Goal: Navigation & Orientation: Find specific page/section

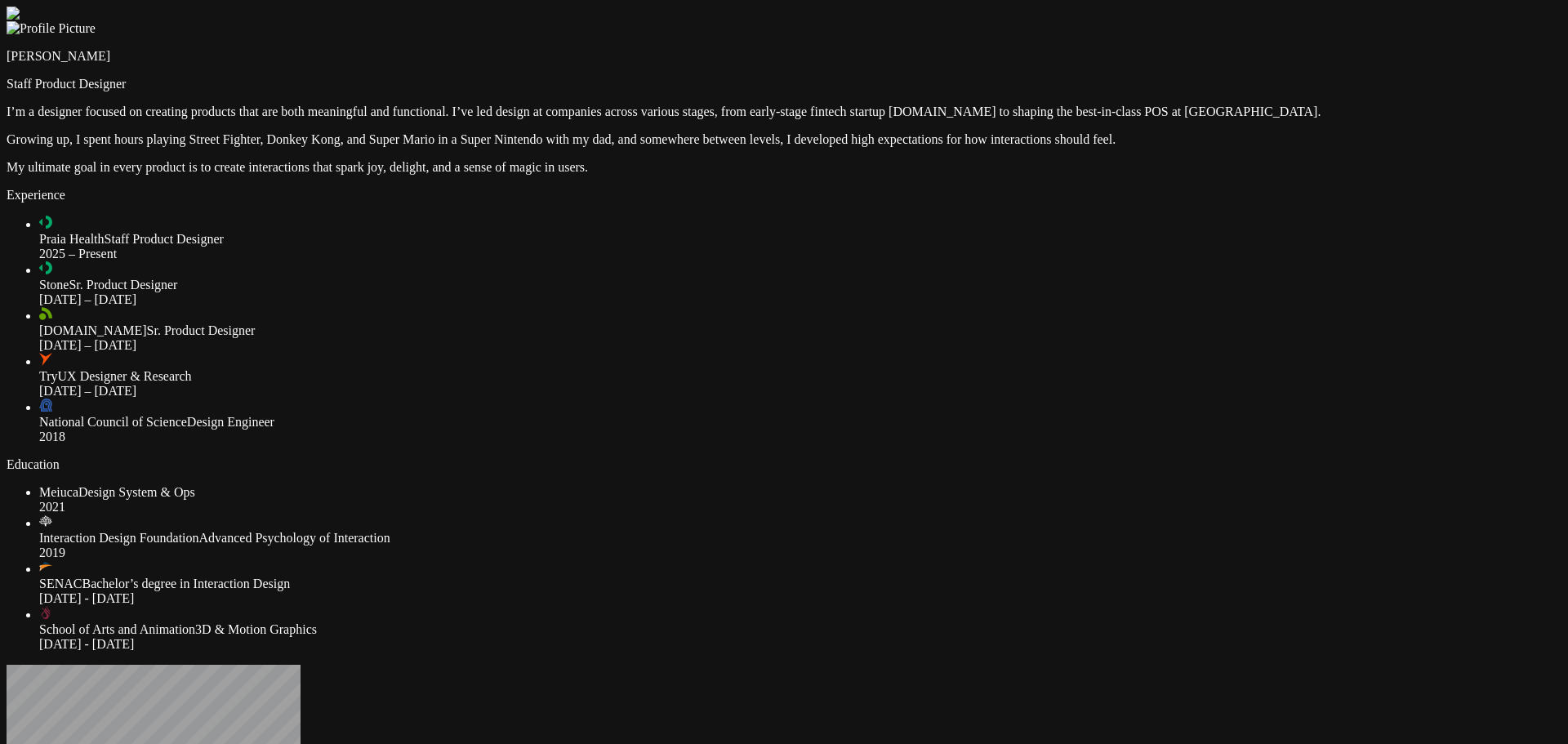
click at [1367, 6] on div at bounding box center [784, 6] width 1555 height 0
click at [1363, 6] on div at bounding box center [784, 6] width 1555 height 0
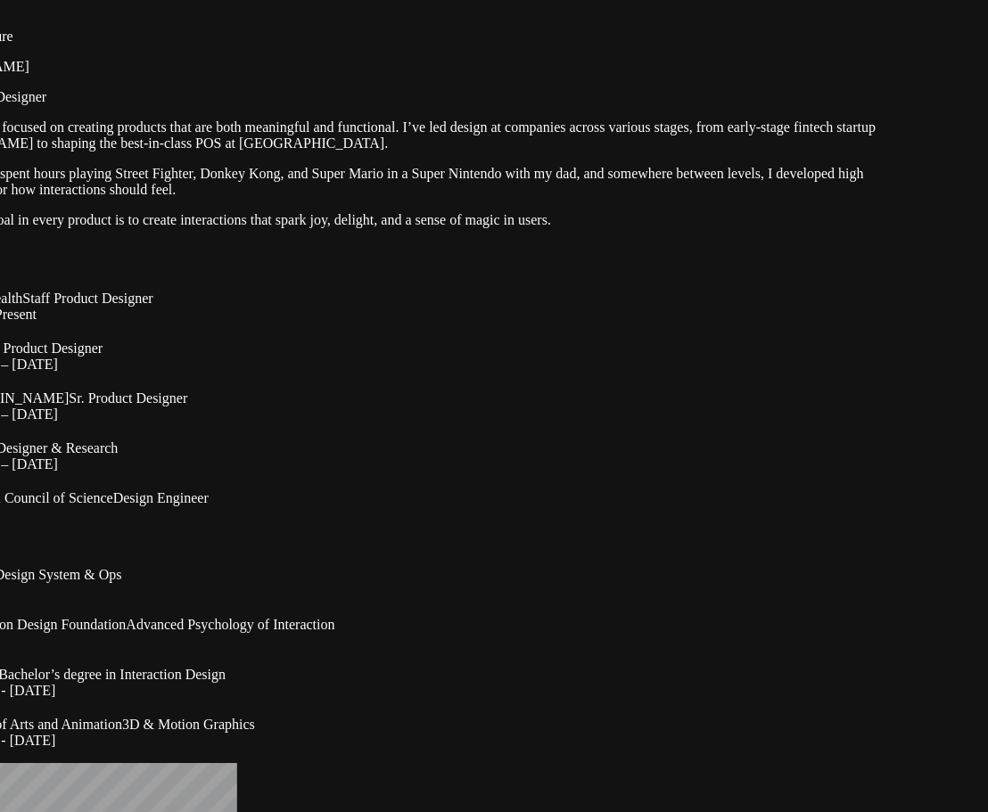
drag, startPoint x: 432, startPoint y: 53, endPoint x: 349, endPoint y: 53, distance: 83.8
click at [349, 12] on div at bounding box center [403, 12] width 974 height 0
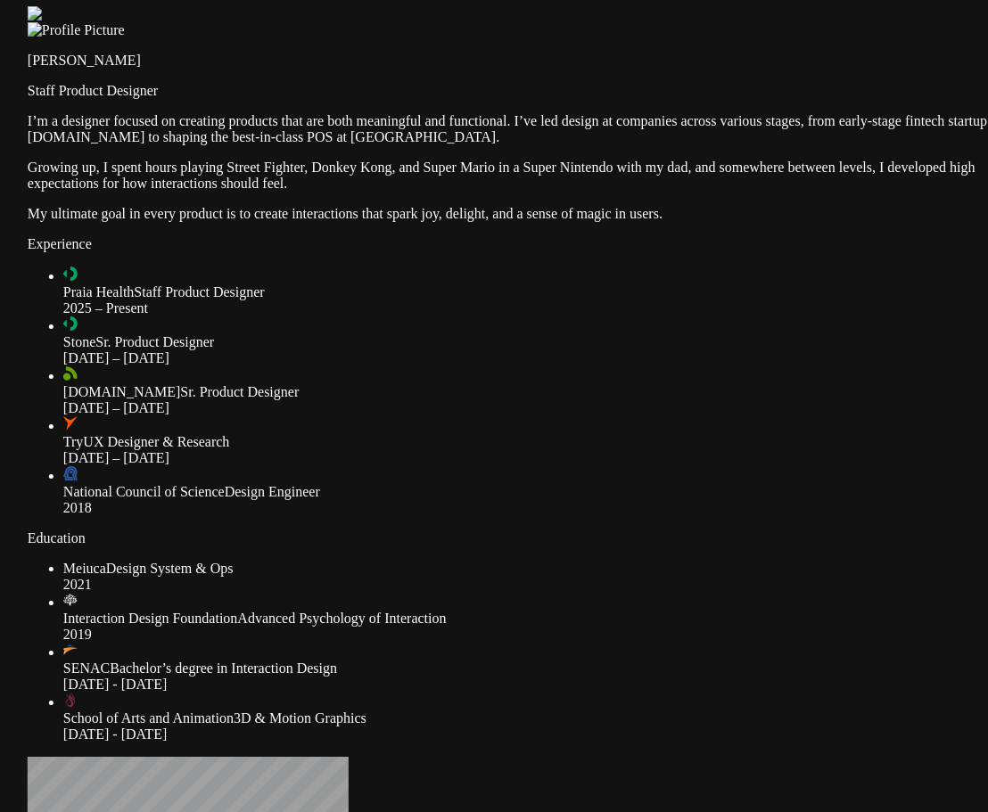
drag, startPoint x: 769, startPoint y: 355, endPoint x: 859, endPoint y: 350, distance: 89.3
click at [859, 6] on div at bounding box center [515, 6] width 974 height 0
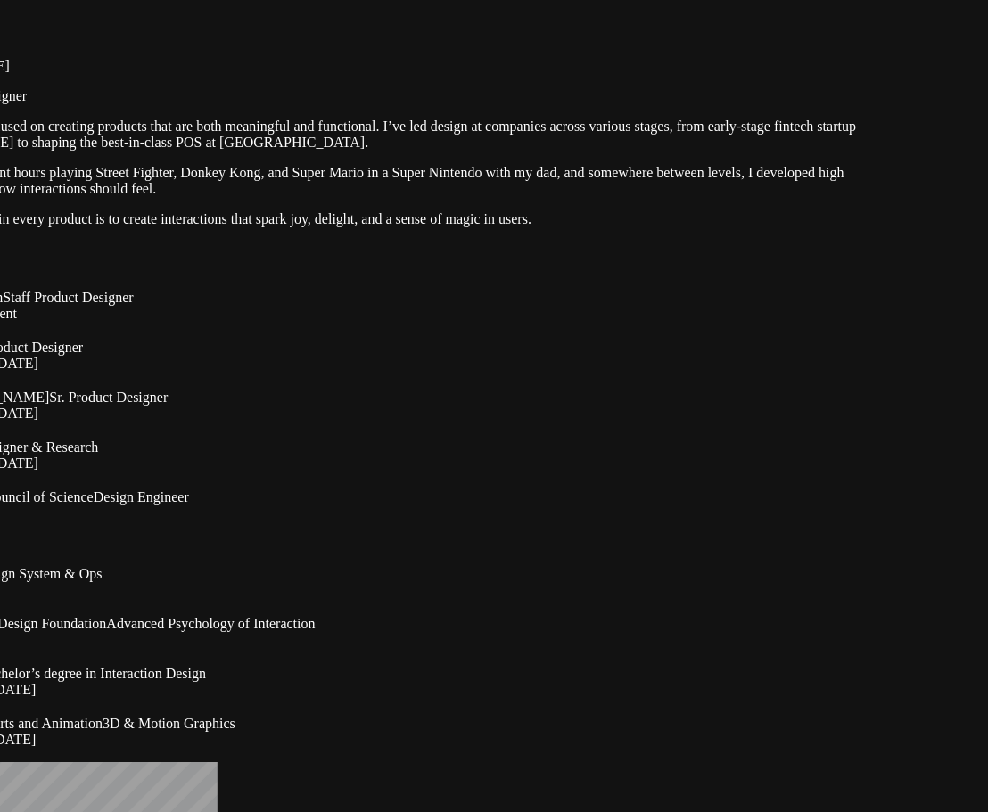
drag, startPoint x: 860, startPoint y: 349, endPoint x: 730, endPoint y: 354, distance: 130.3
click at [730, 12] on div at bounding box center [384, 12] width 974 height 0
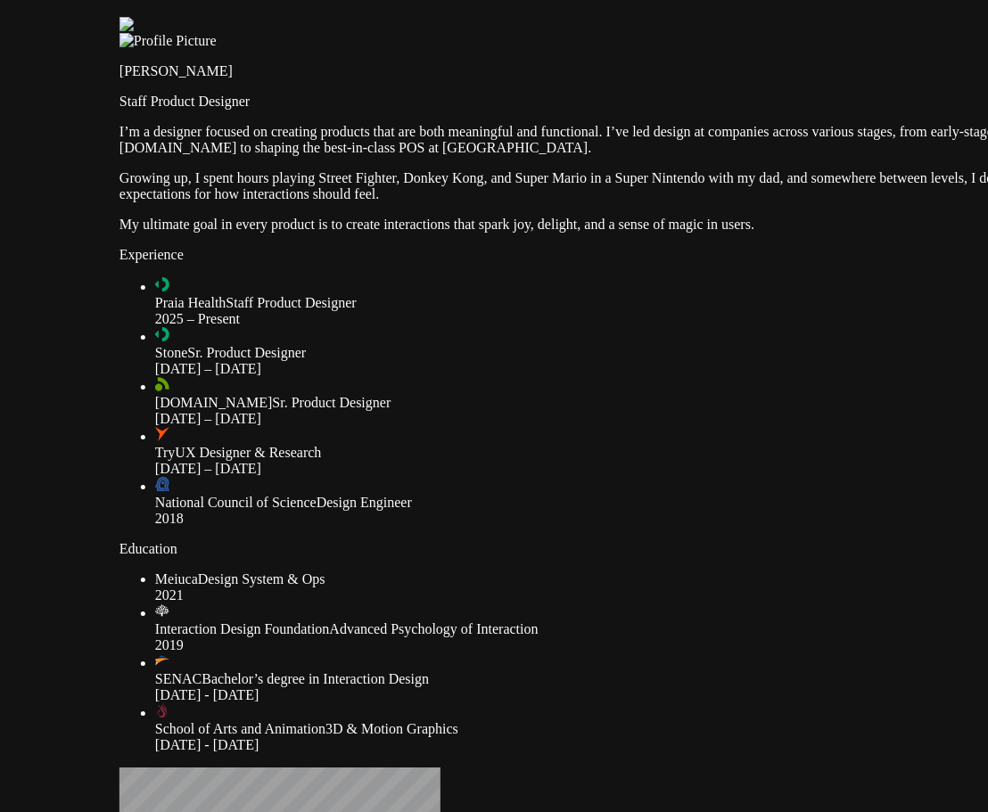
drag, startPoint x: 730, startPoint y: 369, endPoint x: 946, endPoint y: 374, distance: 215.8
click at [946, 17] on div at bounding box center [606, 17] width 974 height 0
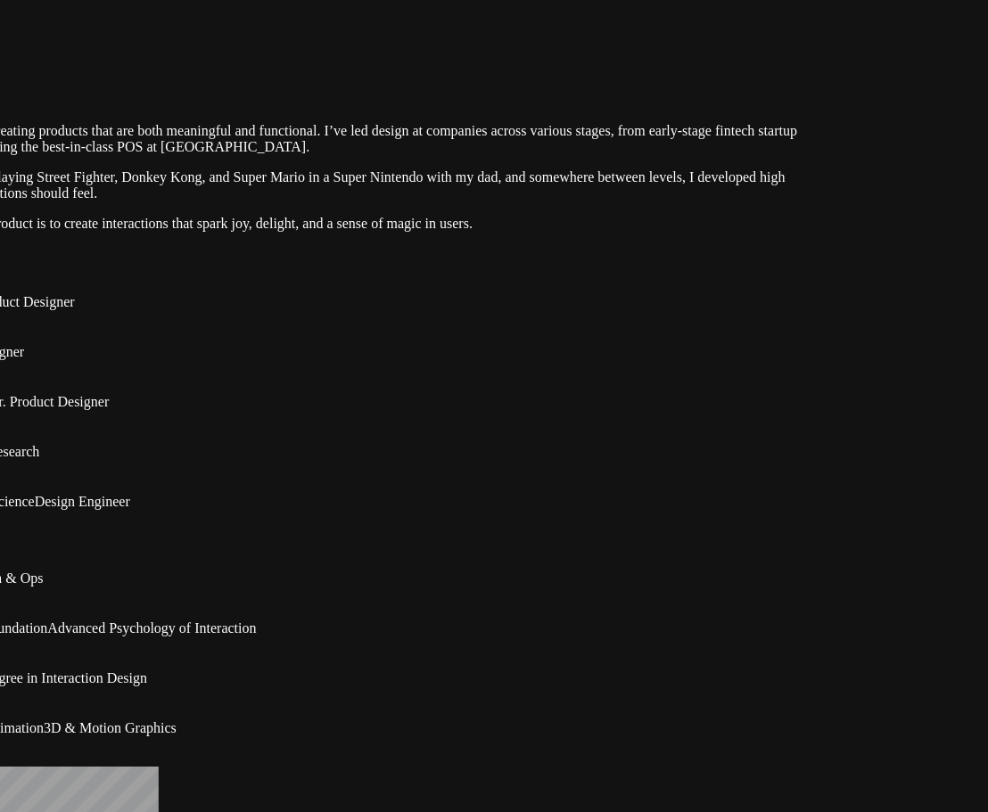
drag, startPoint x: 852, startPoint y: 412, endPoint x: 592, endPoint y: 411, distance: 260.4
click at [592, 16] on div at bounding box center [325, 16] width 974 height 0
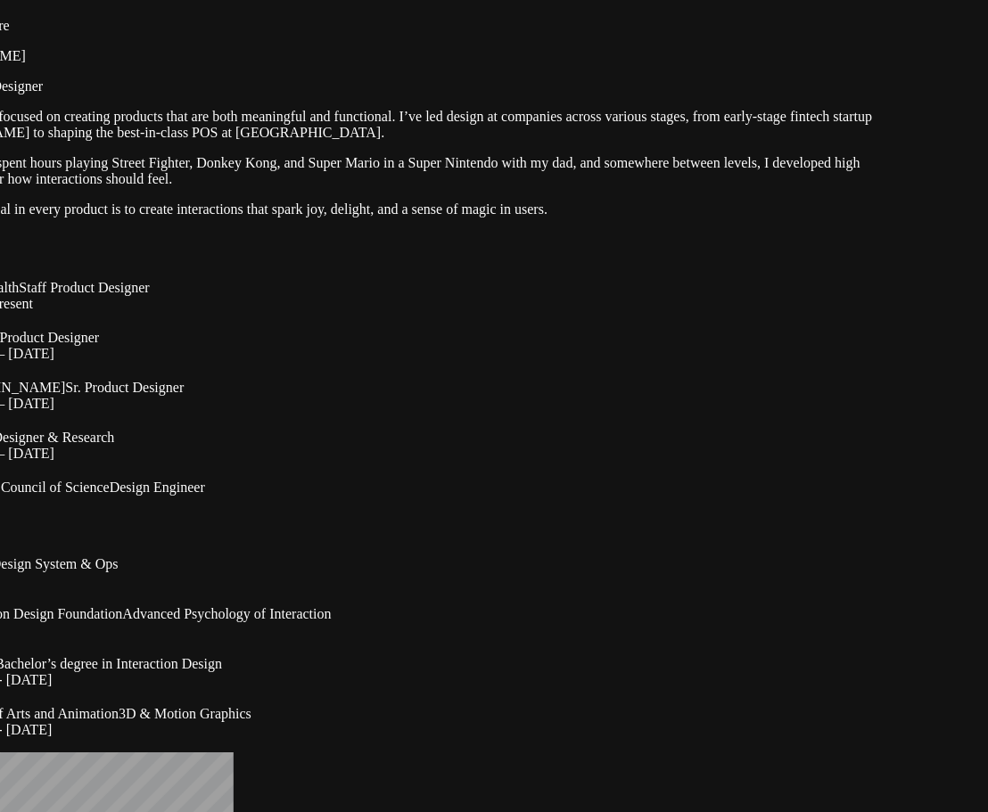
drag, startPoint x: 622, startPoint y: 358, endPoint x: 695, endPoint y: 346, distance: 74.0
click at [695, 2] on div at bounding box center [400, 2] width 974 height 0
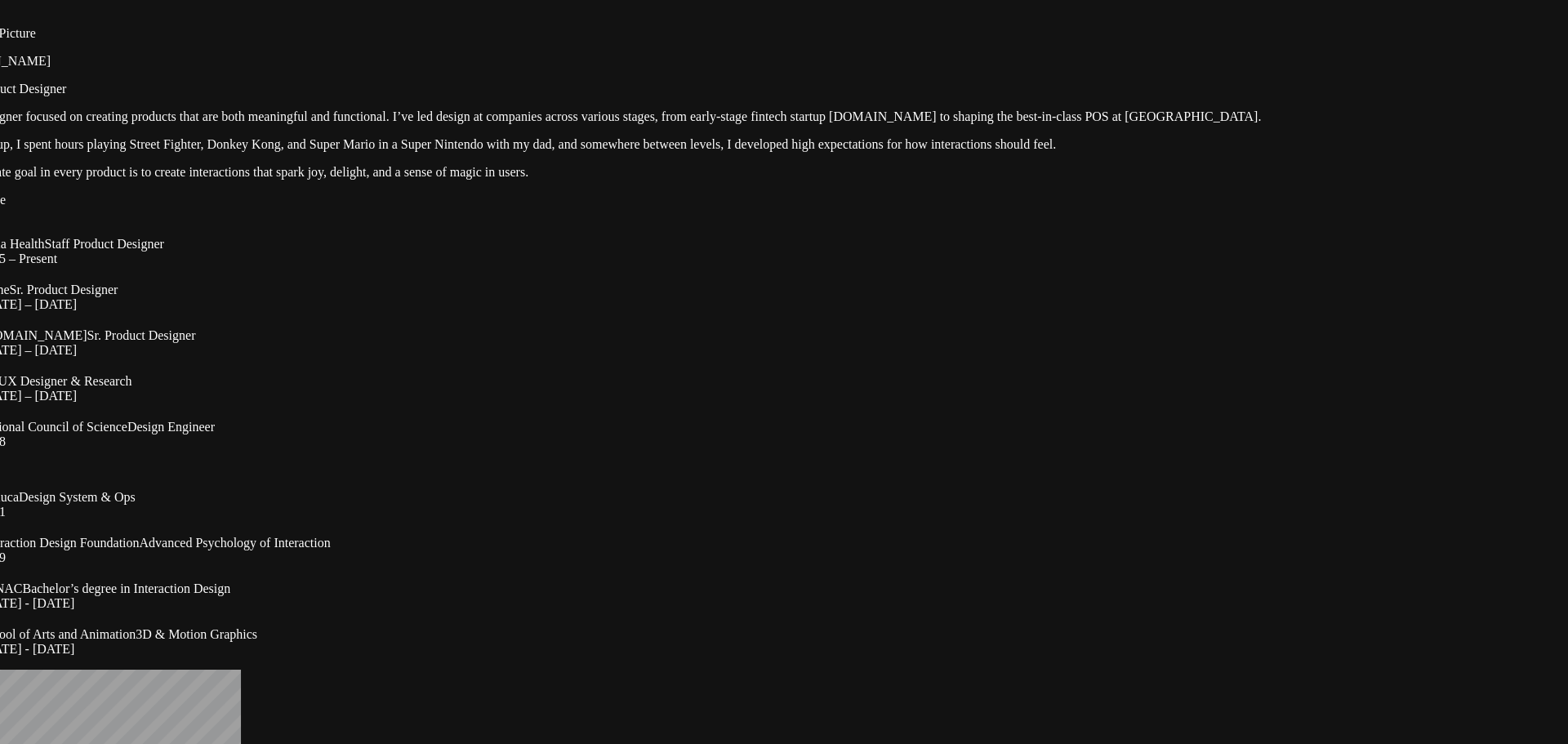
drag, startPoint x: 1329, startPoint y: 271, endPoint x: 1324, endPoint y: 279, distance: 9.4
click at [1324, 11] on div at bounding box center [724, 11] width 1555 height 0
click at [1327, 15] on div at bounding box center [727, 15] width 1555 height 0
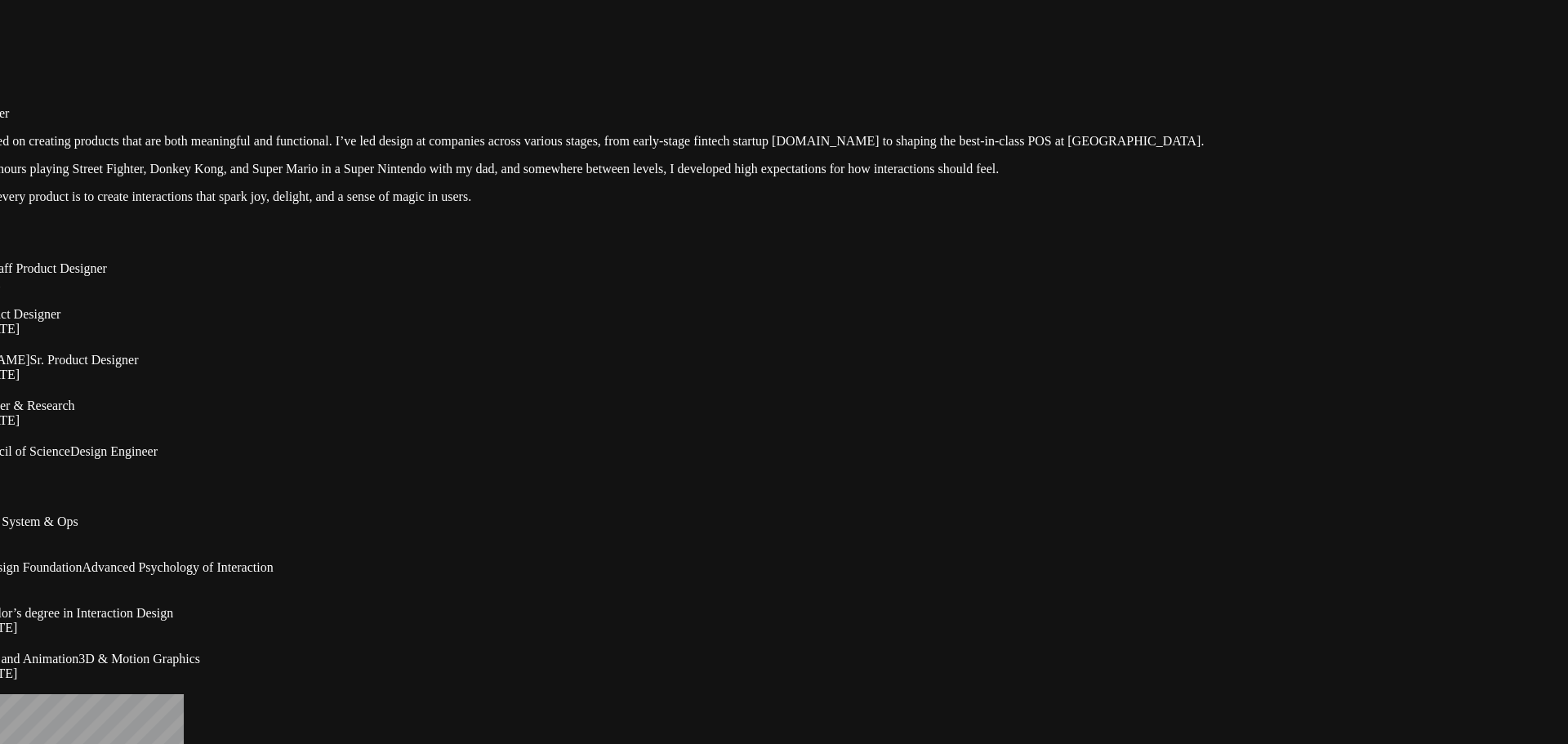
drag, startPoint x: 1304, startPoint y: 283, endPoint x: 1275, endPoint y: 288, distance: 29.4
click at [1275, 36] on div at bounding box center [668, 36] width 1555 height 0
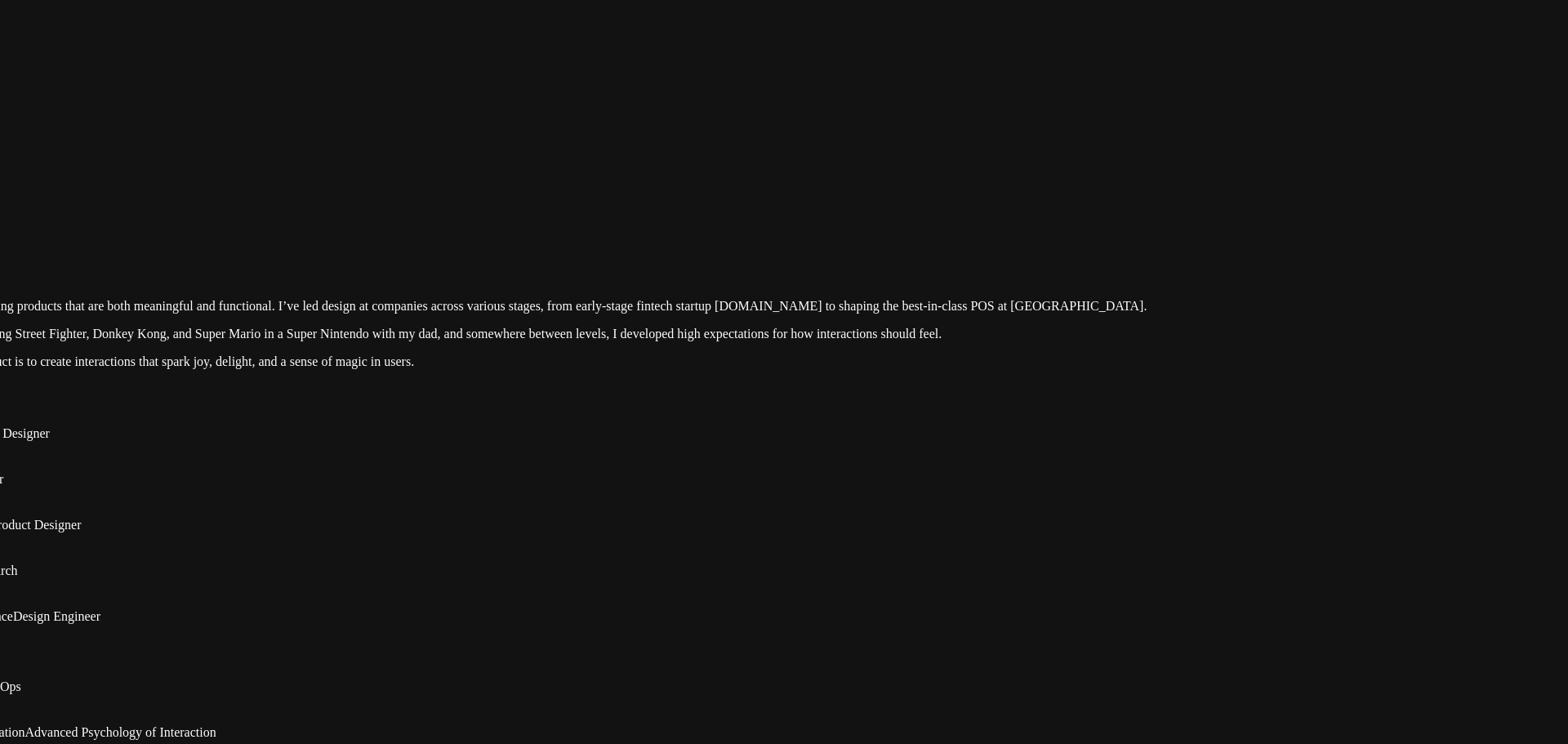
drag, startPoint x: 1245, startPoint y: 383, endPoint x: 1188, endPoint y: 552, distance: 178.4
click at [1188, 201] on div at bounding box center [610, 201] width 1555 height 0
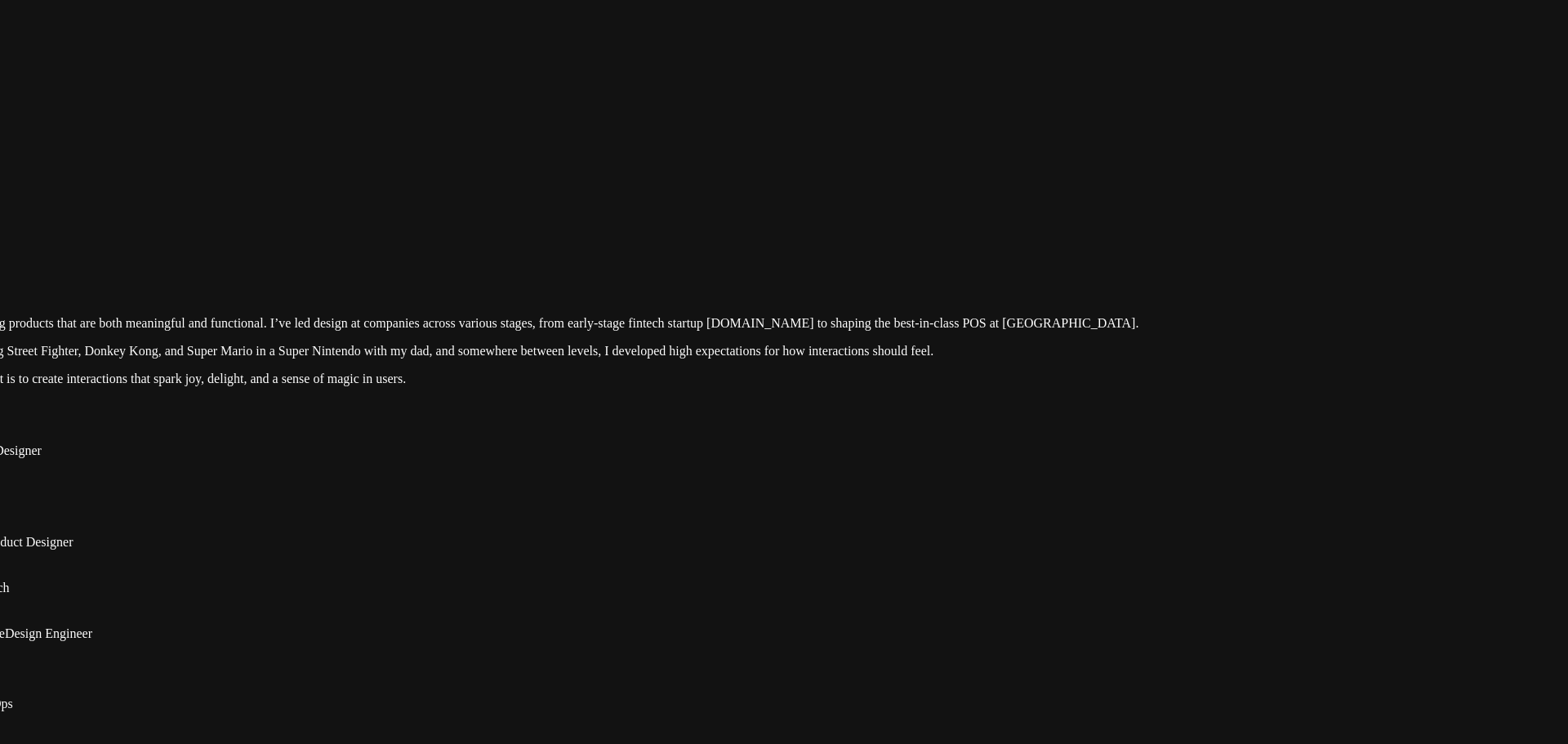
drag, startPoint x: 1213, startPoint y: 318, endPoint x: 957, endPoint y: 563, distance: 354.3
click at [960, 218] on div at bounding box center [602, 218] width 1555 height 0
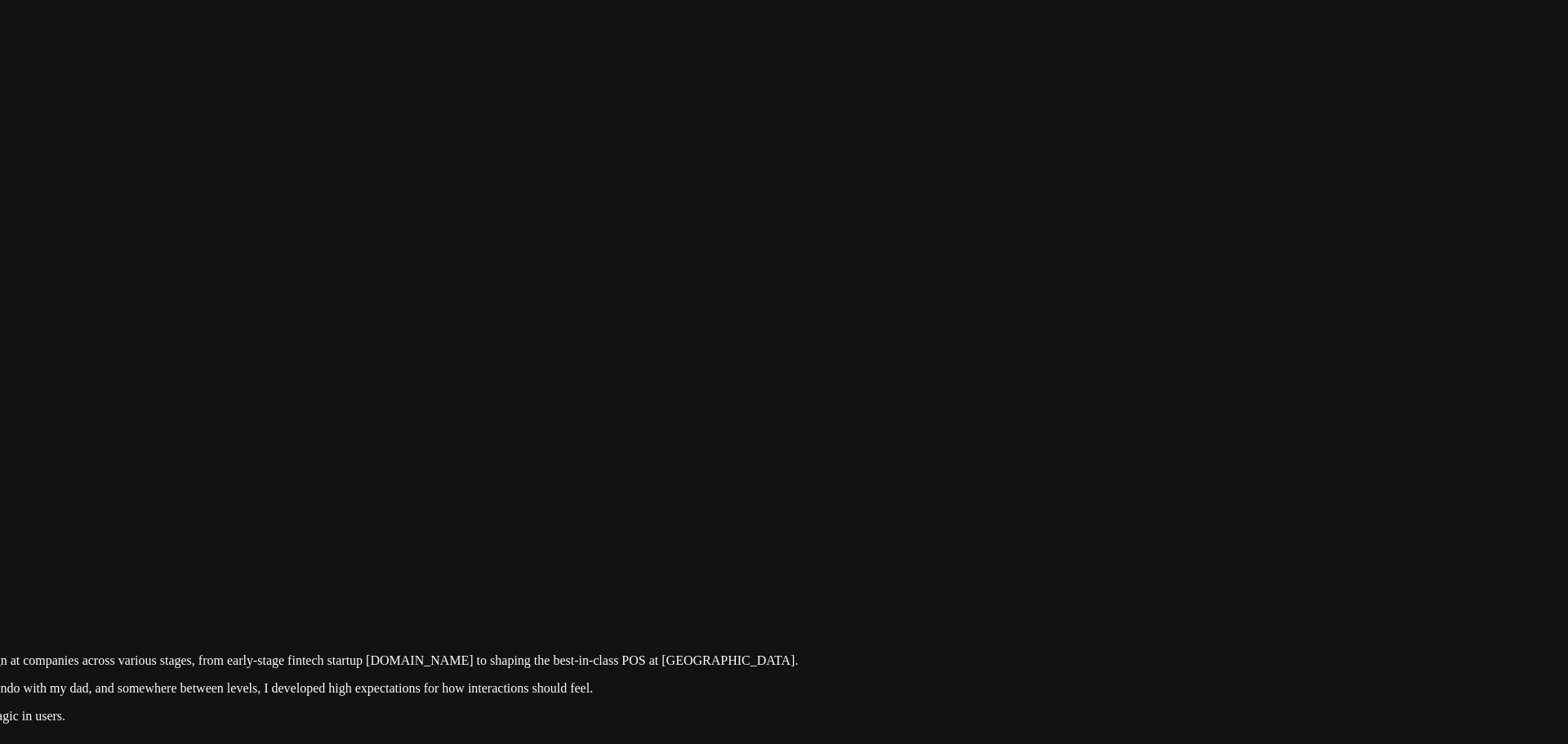
drag, startPoint x: 1193, startPoint y: 451, endPoint x: 564, endPoint y: 590, distance: 644.2
click at [564, 555] on div at bounding box center [261, 555] width 1555 height 0
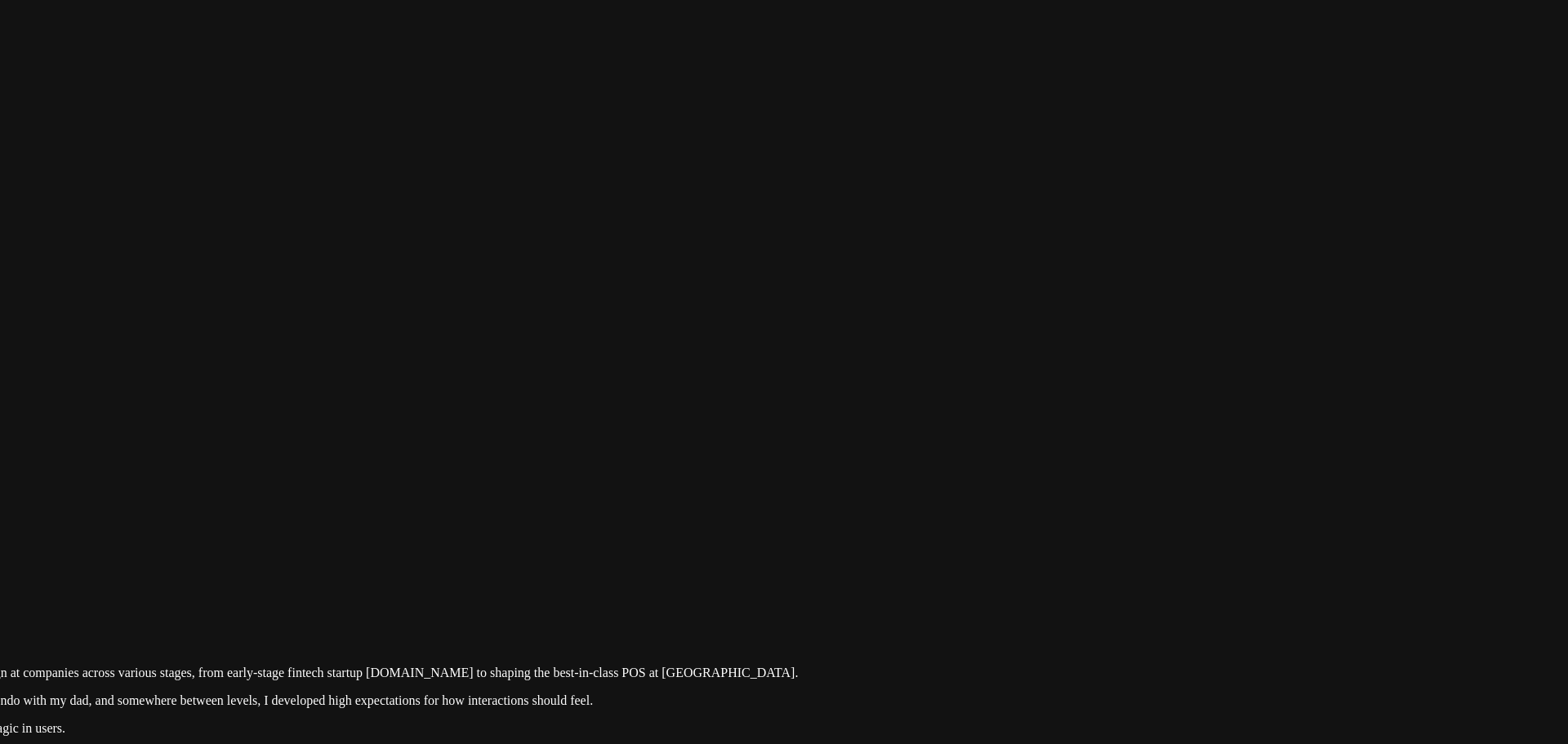
click at [1039, 568] on div at bounding box center [261, 568] width 1555 height 0
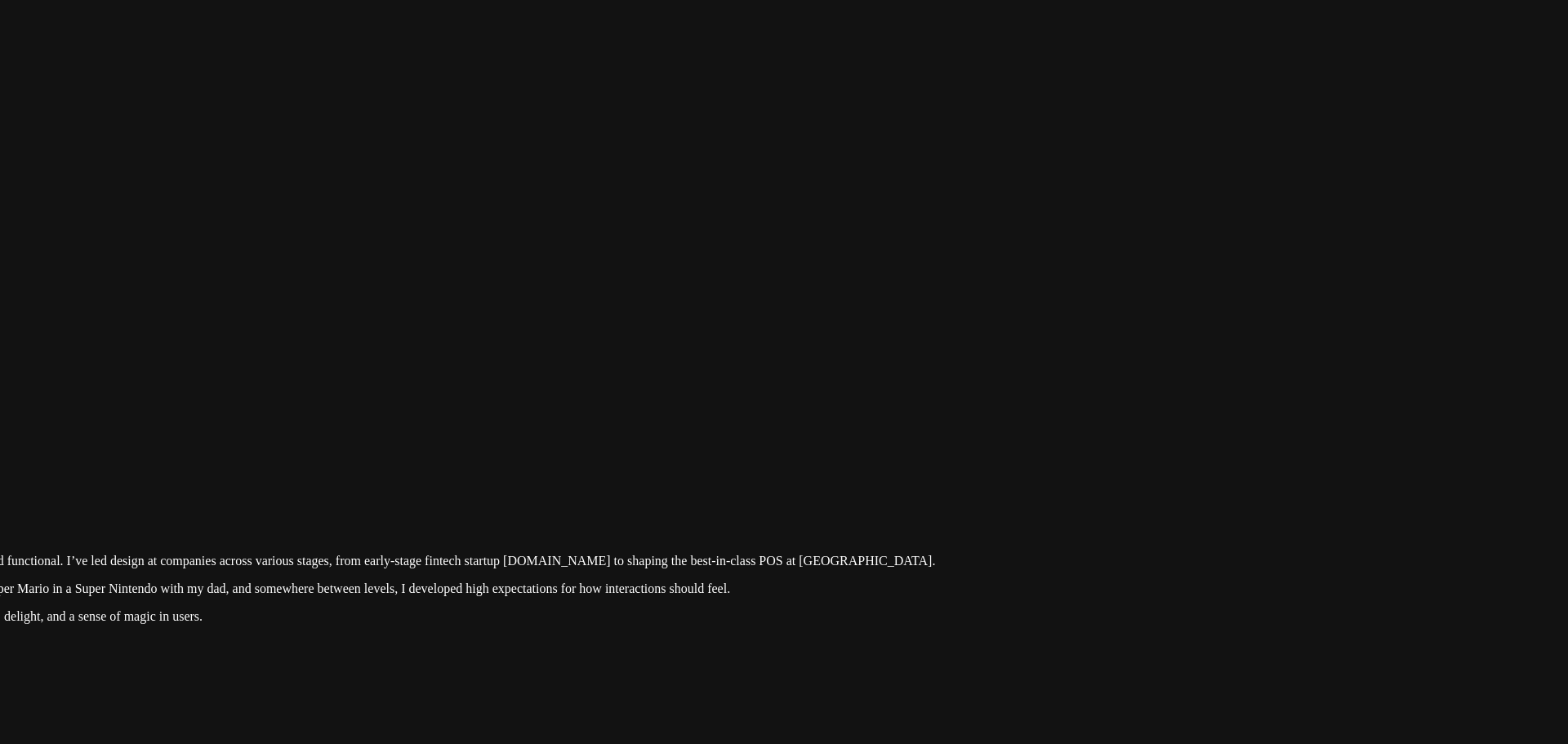
drag, startPoint x: 1045, startPoint y: 48, endPoint x: 659, endPoint y: 497, distance: 592.1
click at [659, 456] on div at bounding box center [398, 456] width 1555 height 0
drag, startPoint x: 868, startPoint y: 170, endPoint x: 644, endPoint y: 435, distance: 347.0
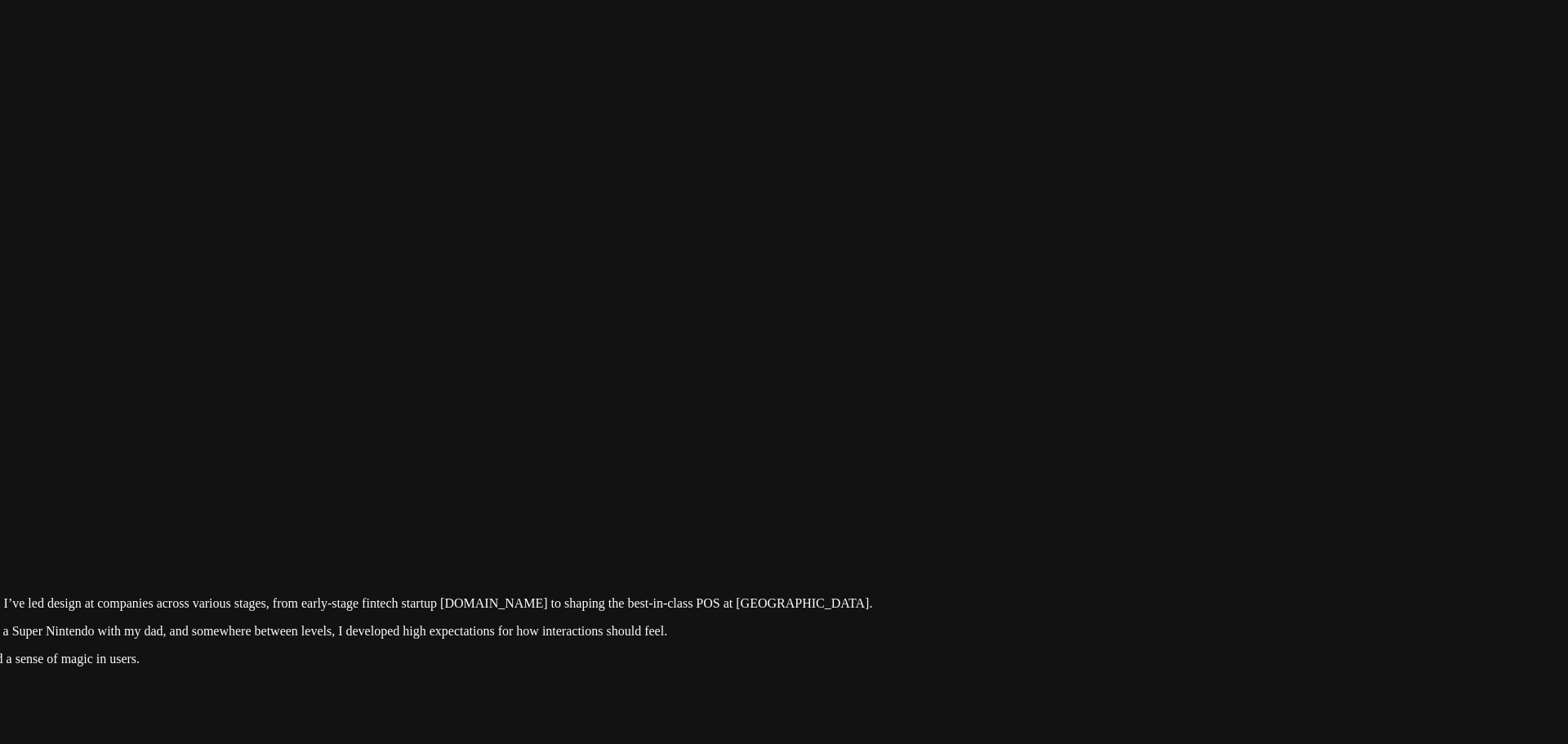
drag, startPoint x: 1170, startPoint y: 35, endPoint x: 693, endPoint y: 553, distance: 704.2
click at [693, 498] on div at bounding box center [336, 498] width 1555 height 0
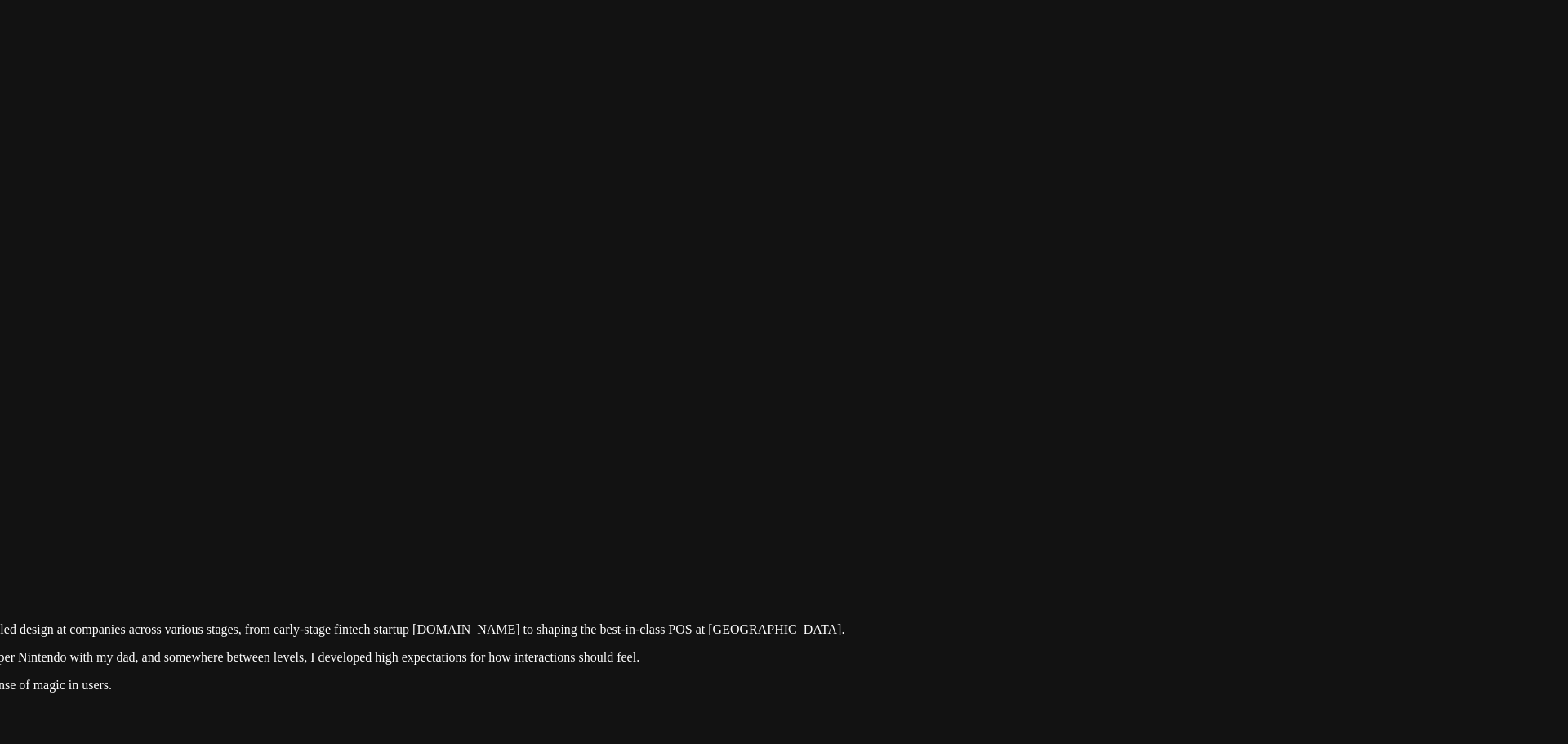
click at [1085, 524] on div at bounding box center [308, 524] width 1555 height 0
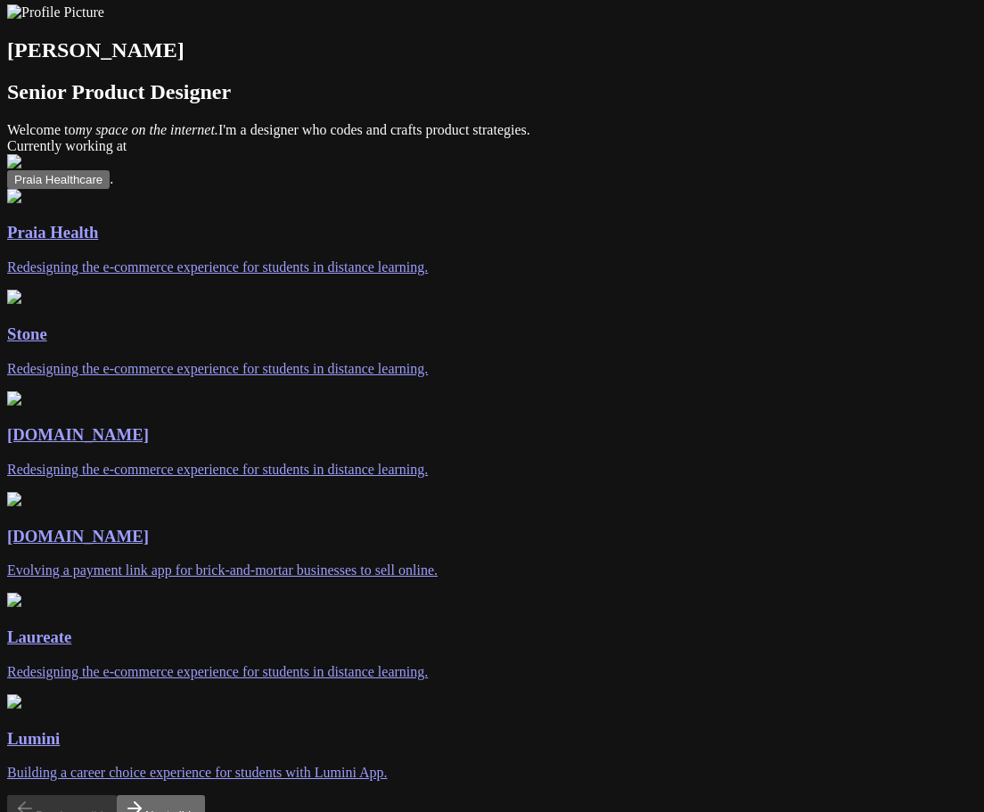
scroll to position [292, 0]
